Goal: Information Seeking & Learning: Learn about a topic

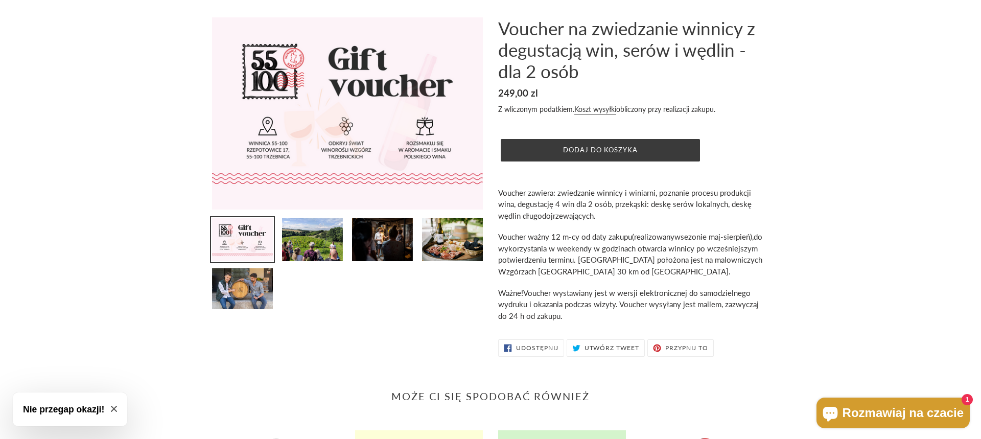
scroll to position [52, 0]
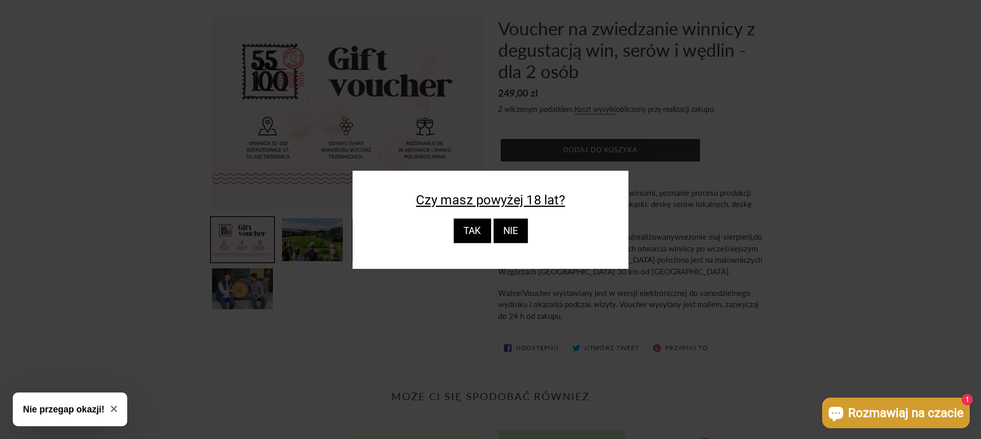
drag, startPoint x: 480, startPoint y: 234, endPoint x: 520, endPoint y: 234, distance: 40.4
click at [479, 234] on div "TAK" at bounding box center [471, 231] width 37 height 25
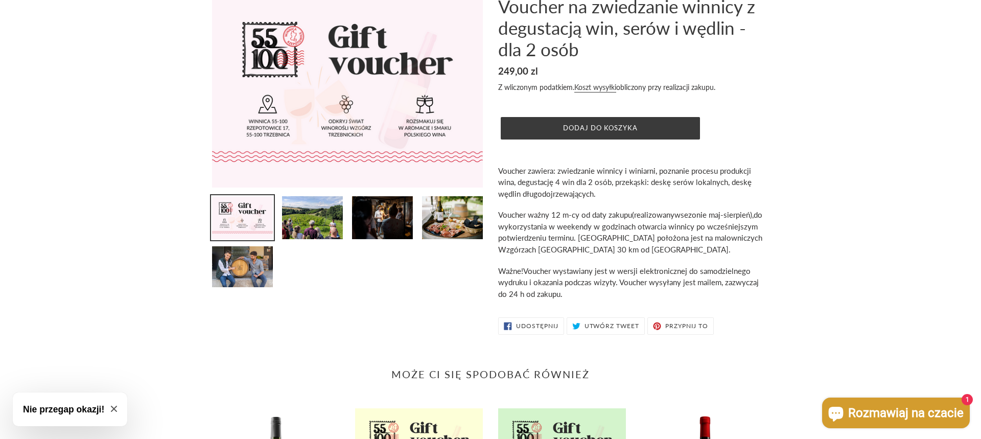
scroll to position [0, 0]
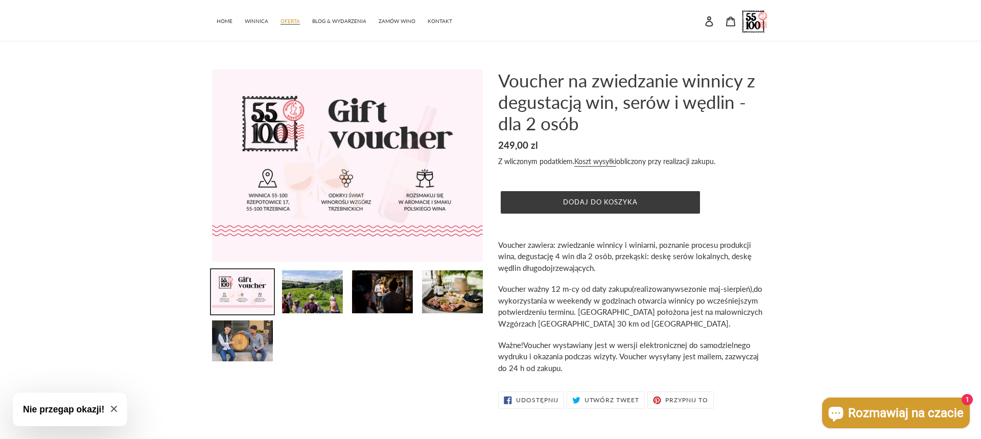
click at [292, 20] on span "OFERTA" at bounding box center [290, 21] width 19 height 7
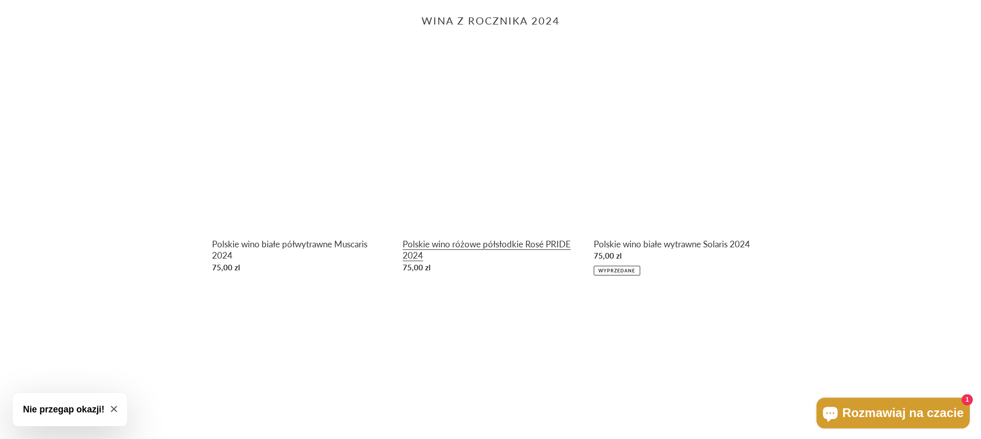
scroll to position [469, 0]
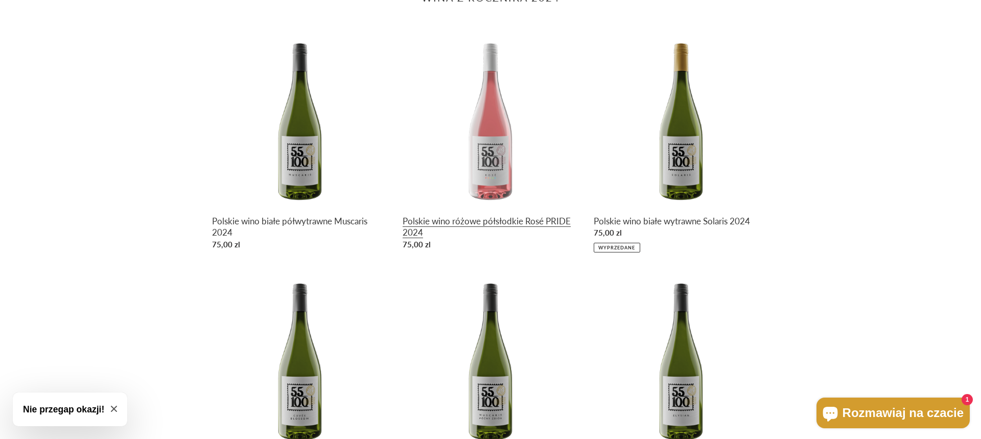
click at [481, 152] on link "Polskie wino różowe półsłodkie Rosé PRIDE 2024" at bounding box center [490, 143] width 175 height 223
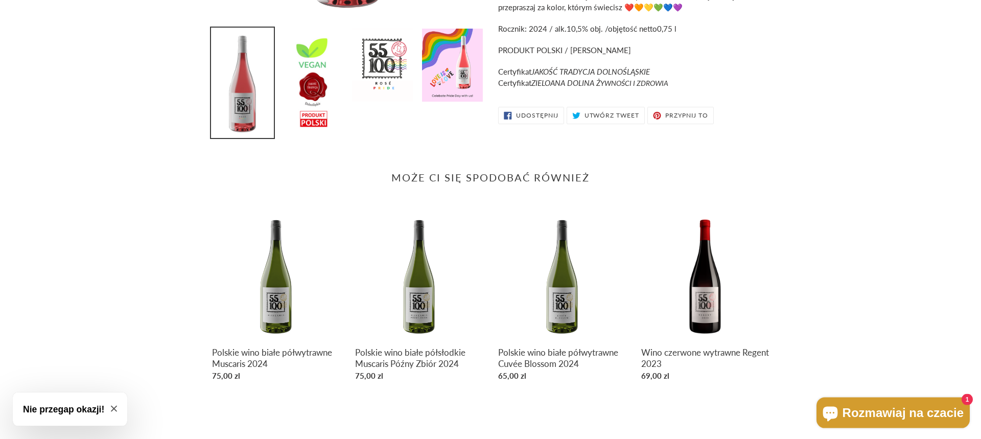
scroll to position [384, 0]
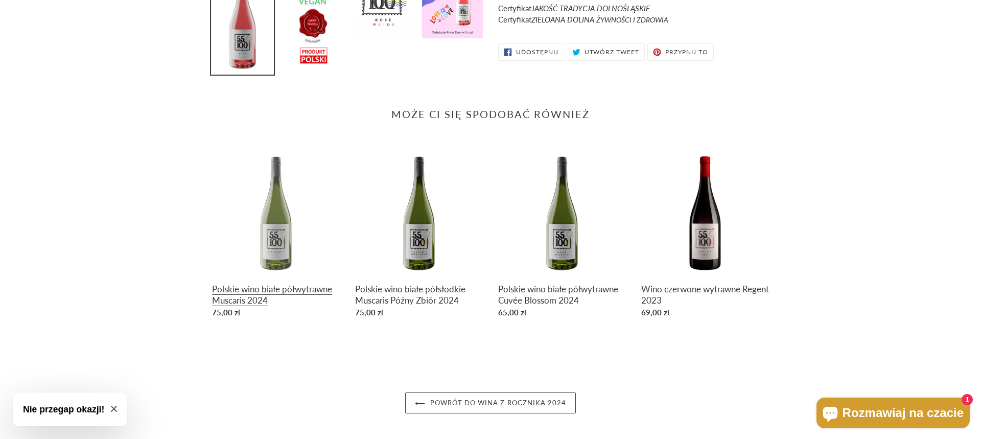
click at [272, 186] on link "Polskie wino białe półwytrawne Muscaris 2024" at bounding box center [276, 235] width 128 height 174
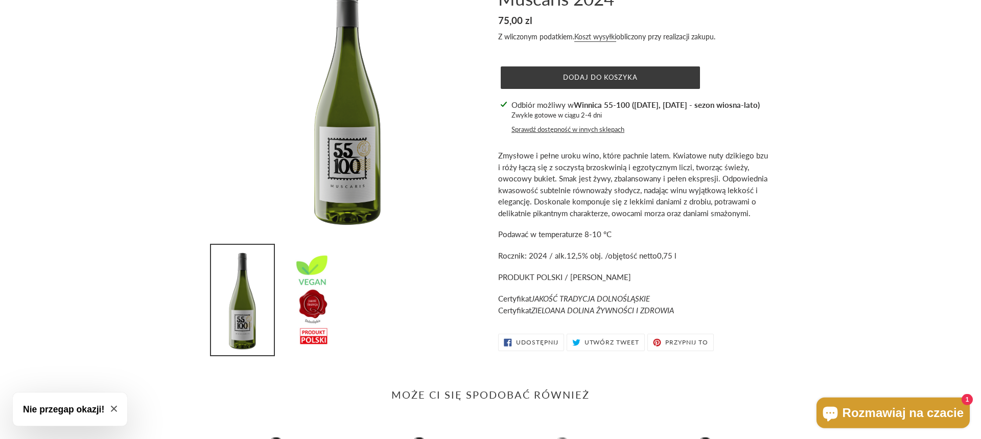
scroll to position [104, 0]
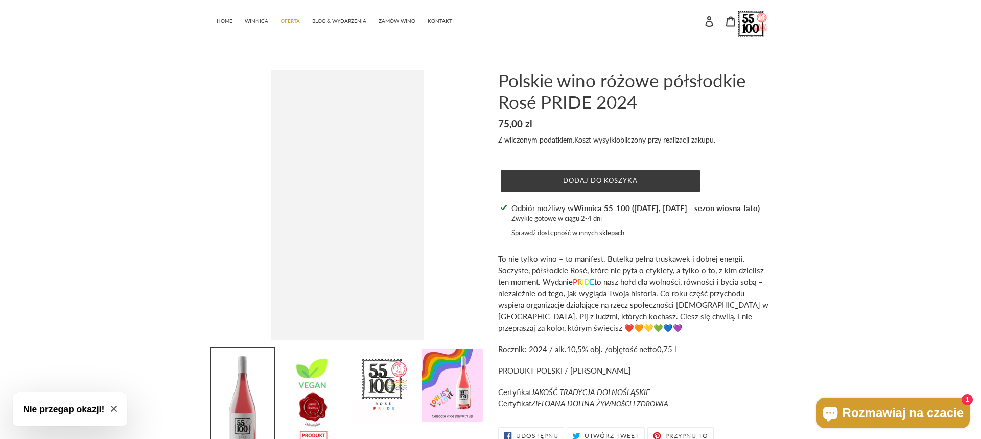
scroll to position [384, 0]
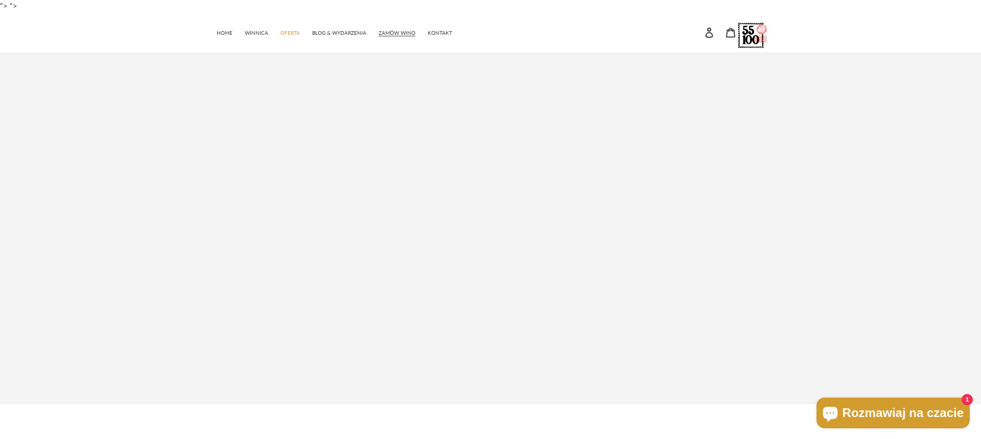
scroll to position [469, 0]
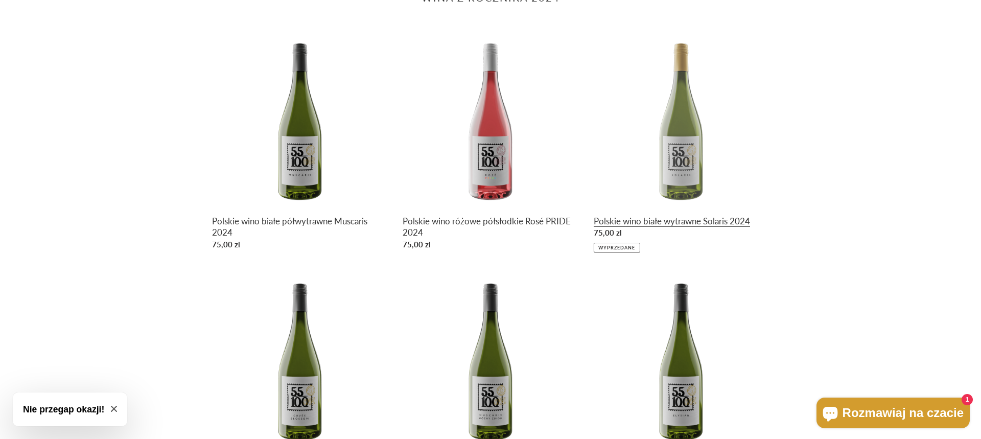
click at [694, 218] on link "Polskie wino białe wytrawne Solaris 2024" at bounding box center [681, 142] width 175 height 221
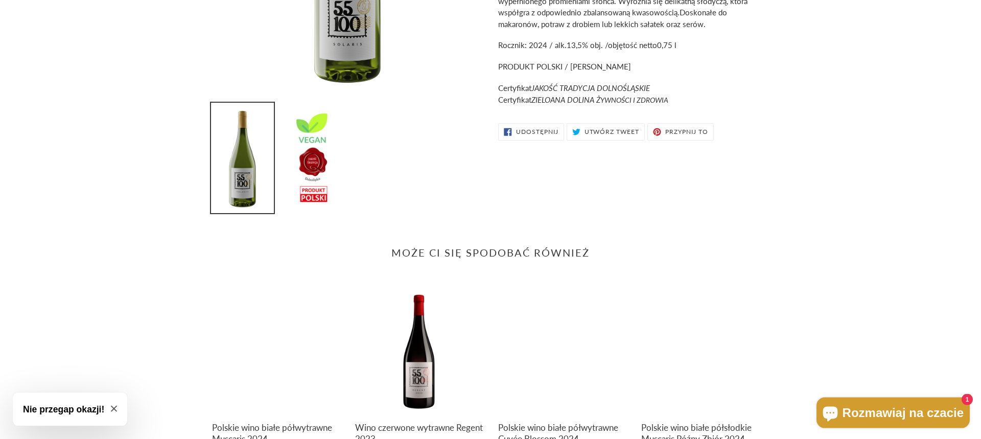
scroll to position [313, 0]
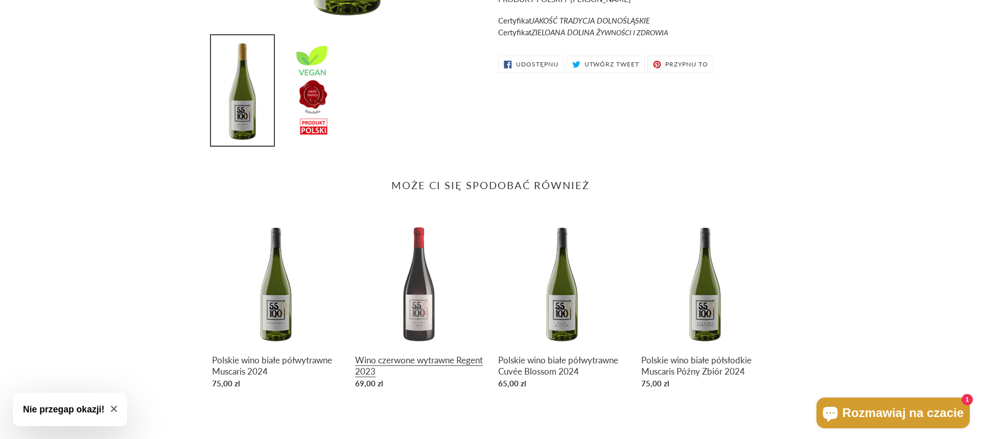
click at [409, 287] on link "Wino czerwone wytrawne Regent 2023" at bounding box center [419, 306] width 128 height 174
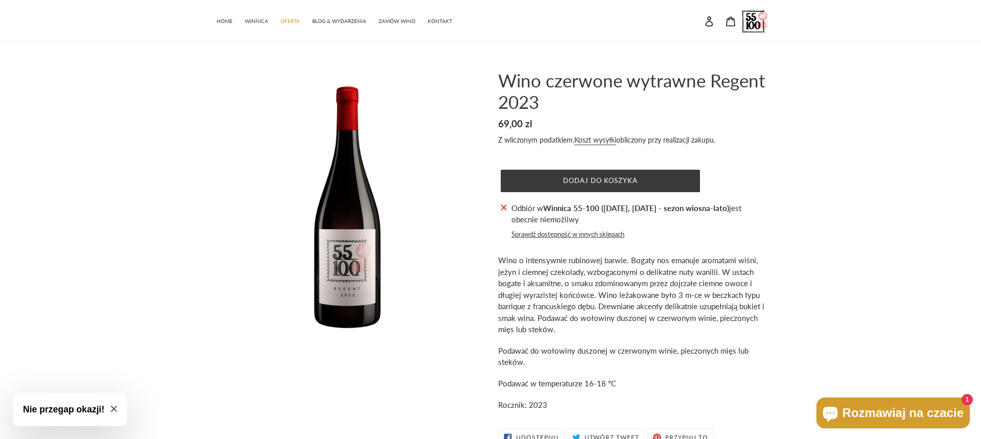
scroll to position [261, 0]
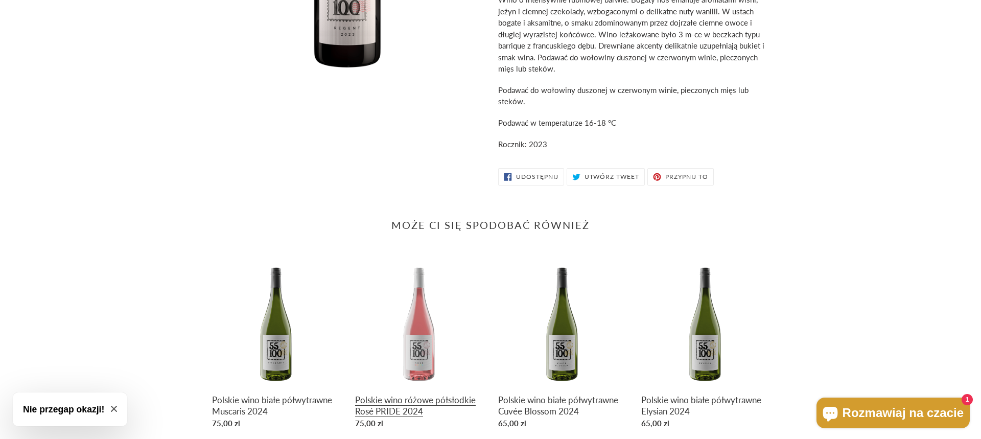
click at [422, 318] on link "Polskie wino różowe półsłodkie Rosé PRIDE 2024" at bounding box center [419, 346] width 128 height 174
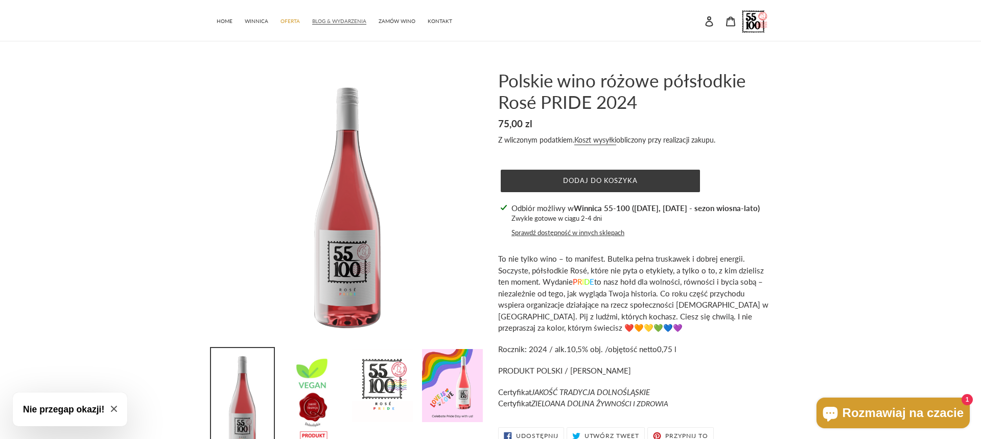
click at [358, 20] on span "BLOG & WYDARZENIA" at bounding box center [339, 21] width 54 height 7
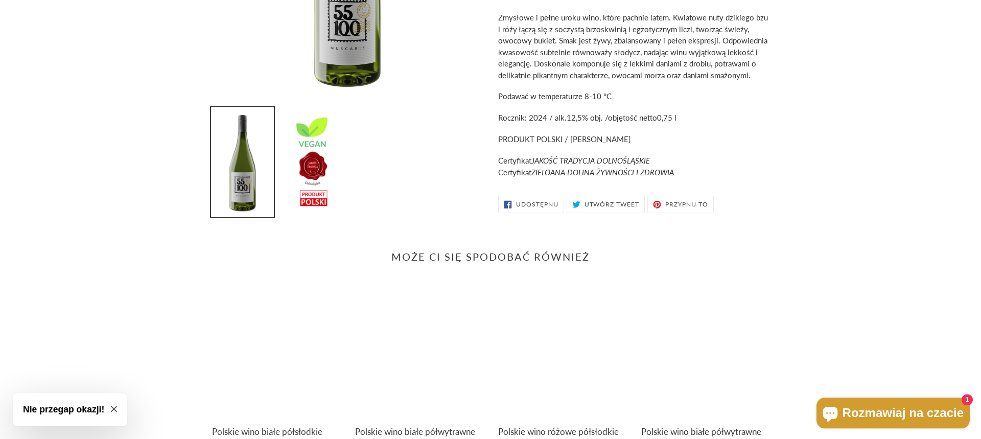
scroll to position [313, 0]
